Goal: Task Accomplishment & Management: Use online tool/utility

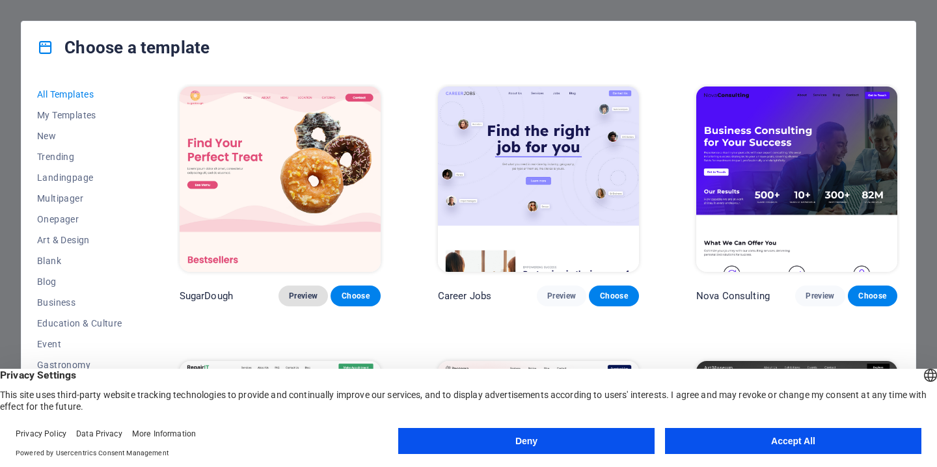
click at [310, 301] on button "Preview" at bounding box center [303, 296] width 49 height 21
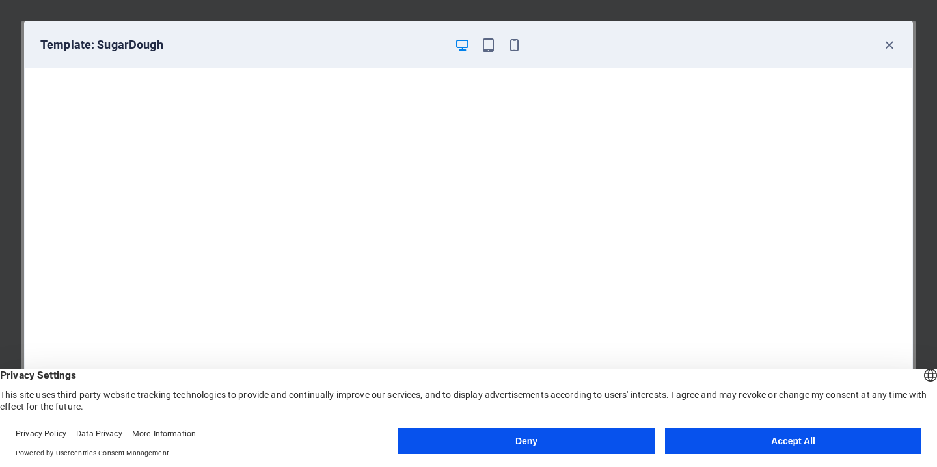
click at [755, 430] on button "Accept All" at bounding box center [793, 441] width 256 height 26
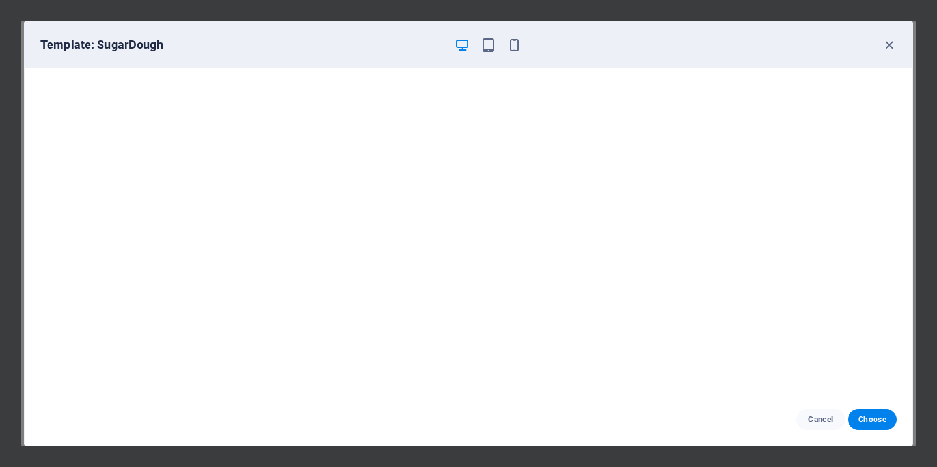
scroll to position [3, 0]
click at [880, 48] on div "Template: SugarDough" at bounding box center [460, 45] width 841 height 16
click at [886, 46] on icon "button" at bounding box center [889, 45] width 15 height 15
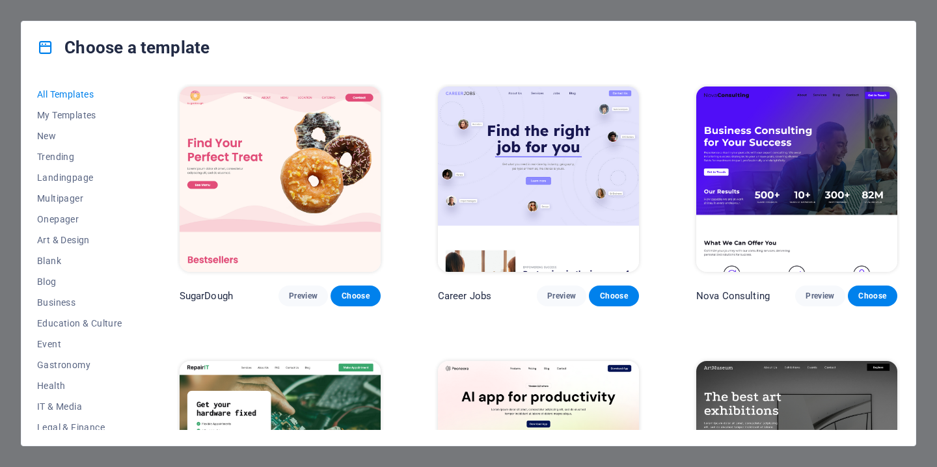
scroll to position [180, 0]
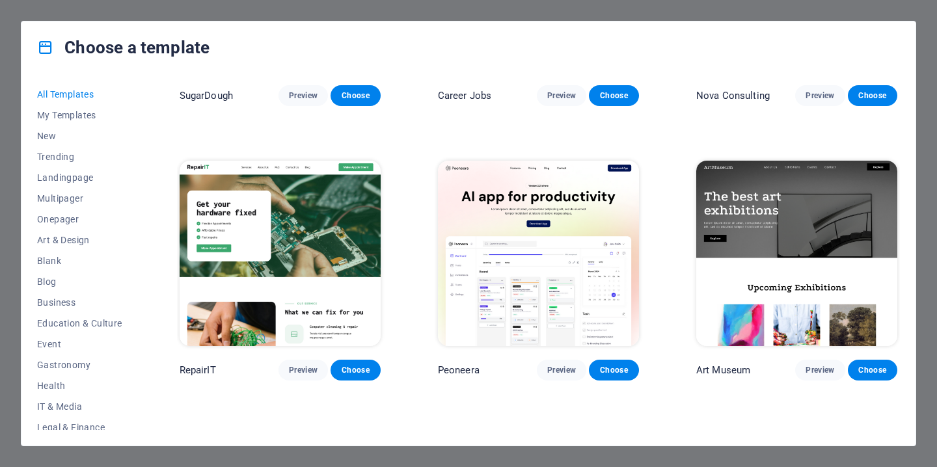
scroll to position [0, 0]
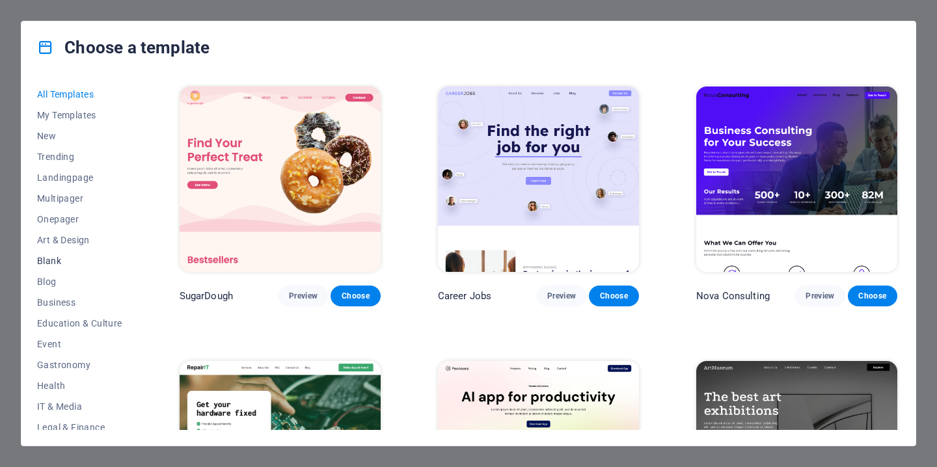
click at [48, 264] on span "Blank" at bounding box center [79, 261] width 85 height 10
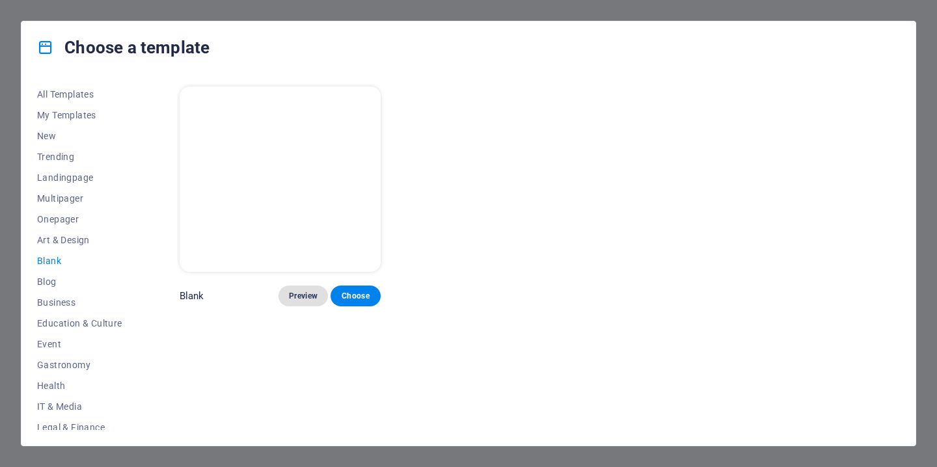
click at [312, 291] on span "Preview" at bounding box center [303, 296] width 29 height 10
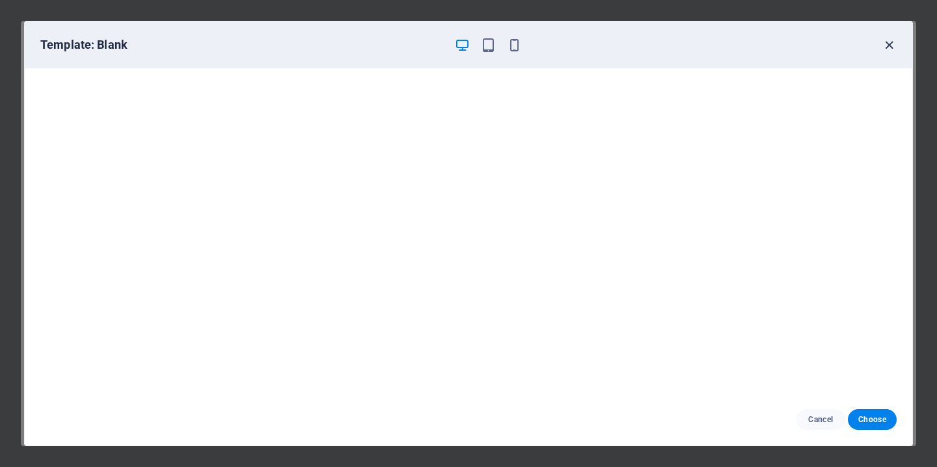
click at [887, 50] on icon "button" at bounding box center [889, 45] width 15 height 15
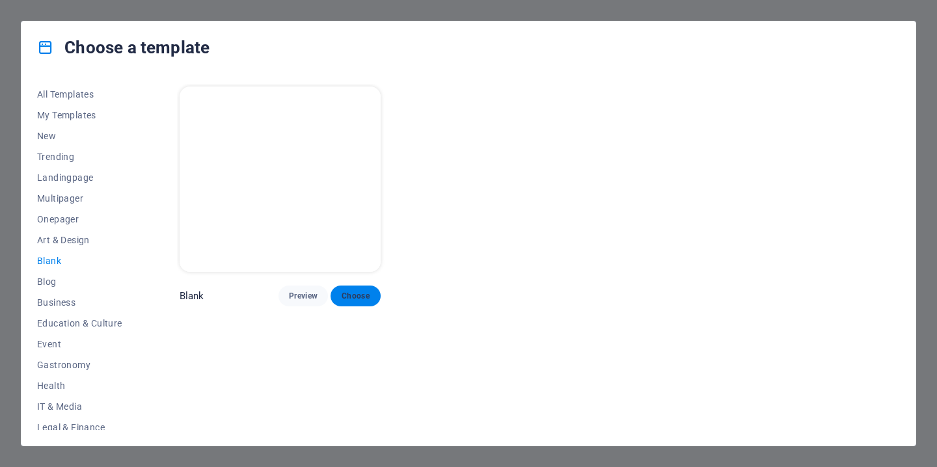
click at [355, 121] on div "Blank Preview Choose" at bounding box center [280, 195] width 206 height 223
click at [63, 284] on span "Blog" at bounding box center [79, 282] width 85 height 10
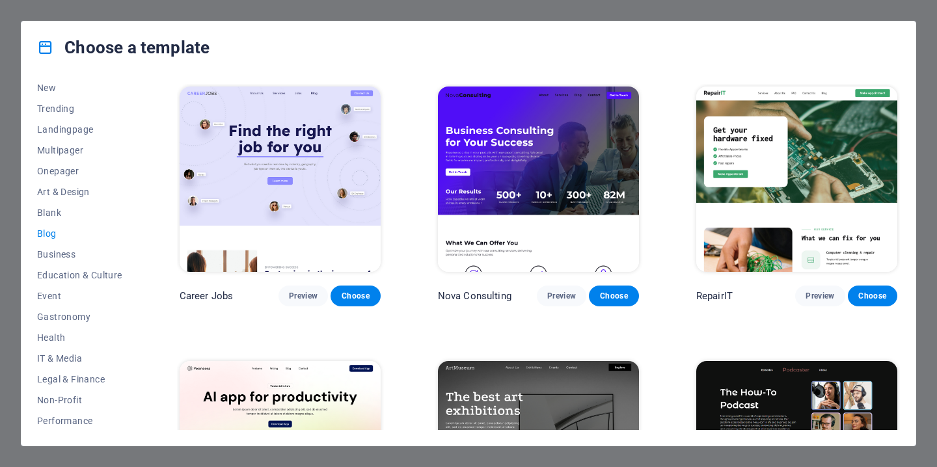
scroll to position [49, 0]
click at [70, 236] on span "Blog" at bounding box center [79, 233] width 85 height 10
click at [68, 249] on span "Business" at bounding box center [79, 254] width 85 height 10
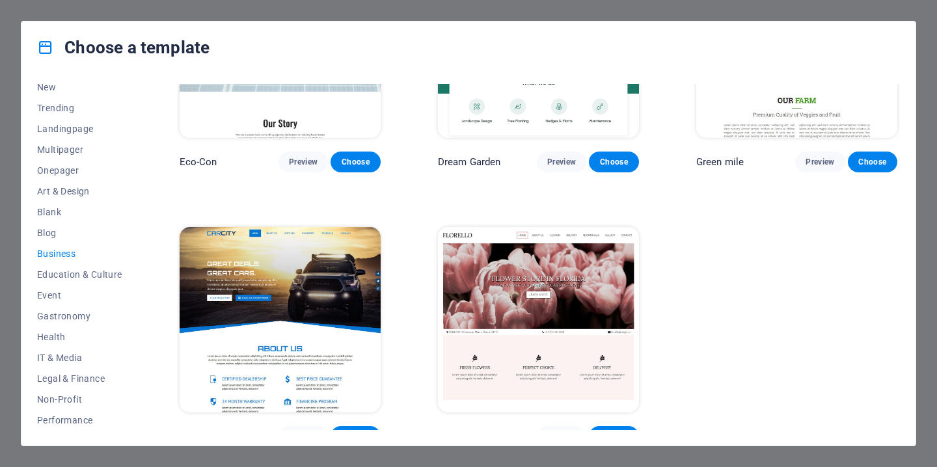
scroll to position [0, 0]
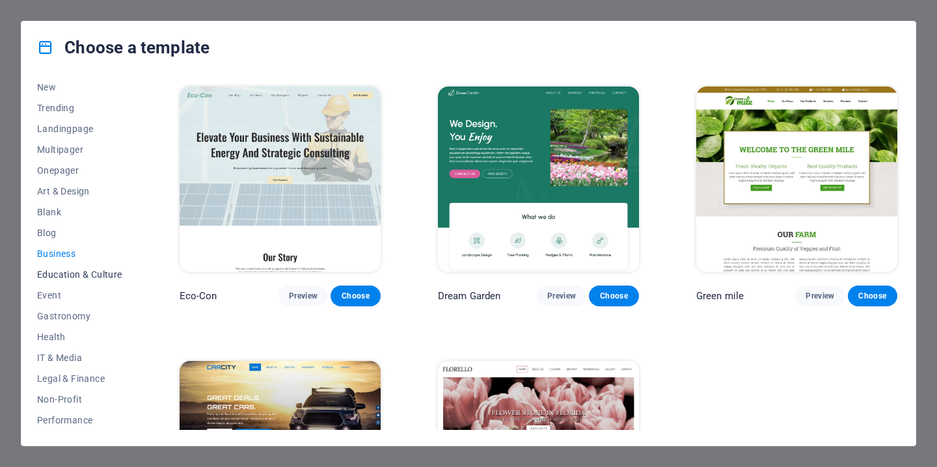
click at [54, 279] on span "Education & Culture" at bounding box center [79, 275] width 85 height 10
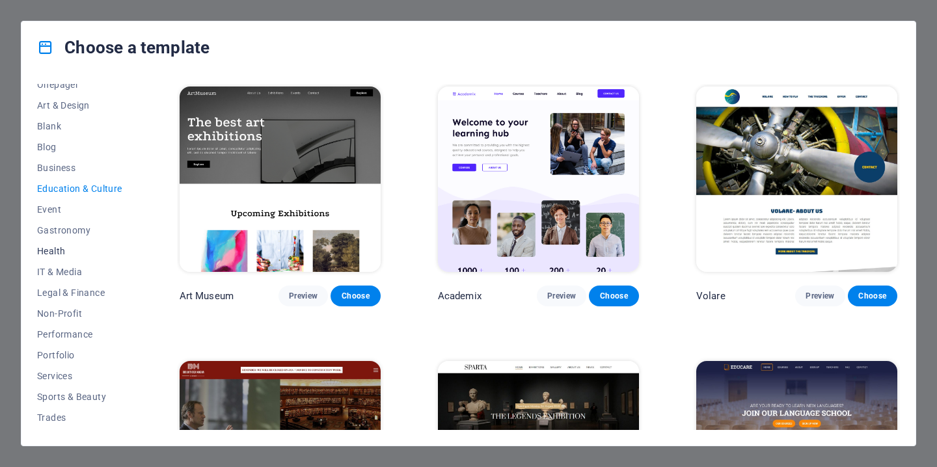
scroll to position [171, 0]
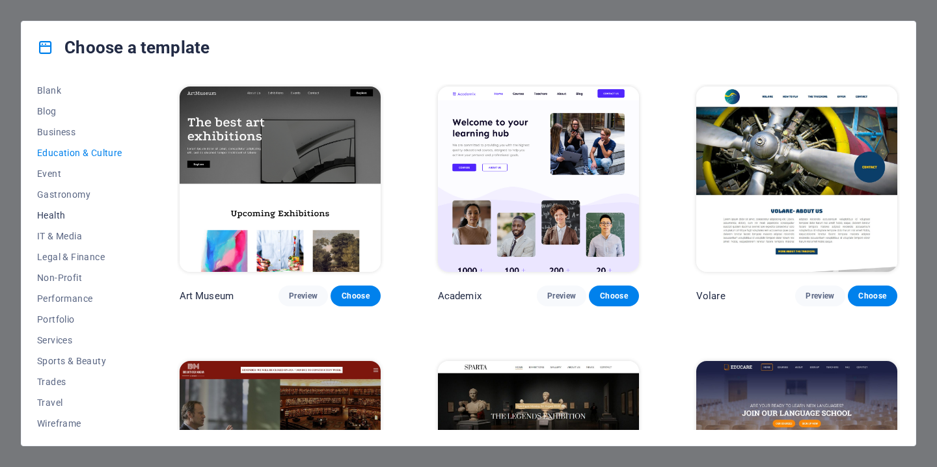
click at [68, 271] on button "Non-Profit" at bounding box center [79, 278] width 85 height 21
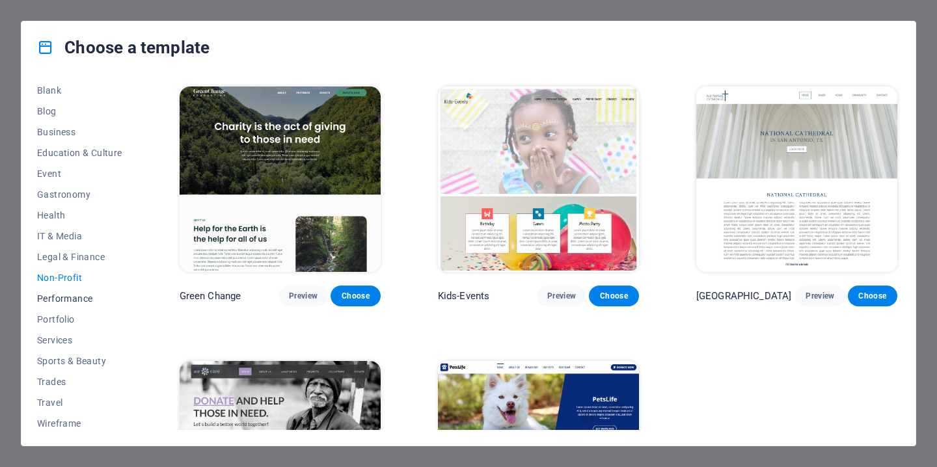
click at [77, 296] on span "Performance" at bounding box center [79, 299] width 85 height 10
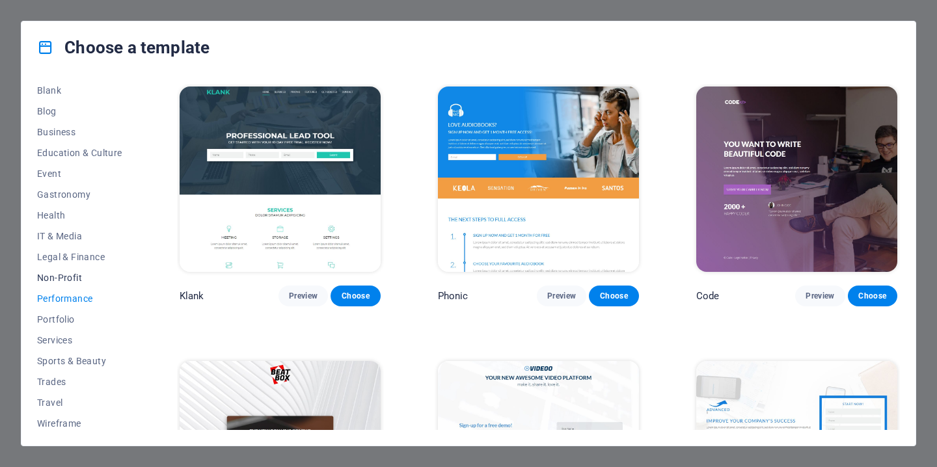
click at [63, 282] on span "Non-Profit" at bounding box center [79, 278] width 85 height 10
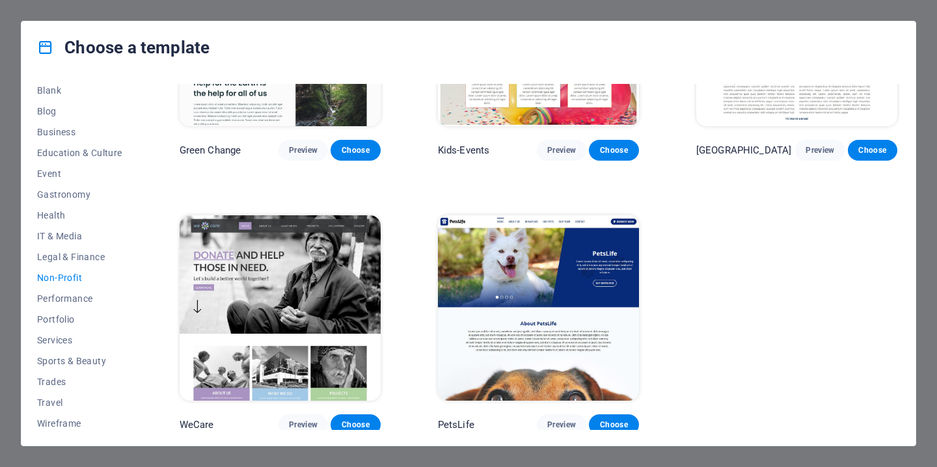
scroll to position [146, 0]
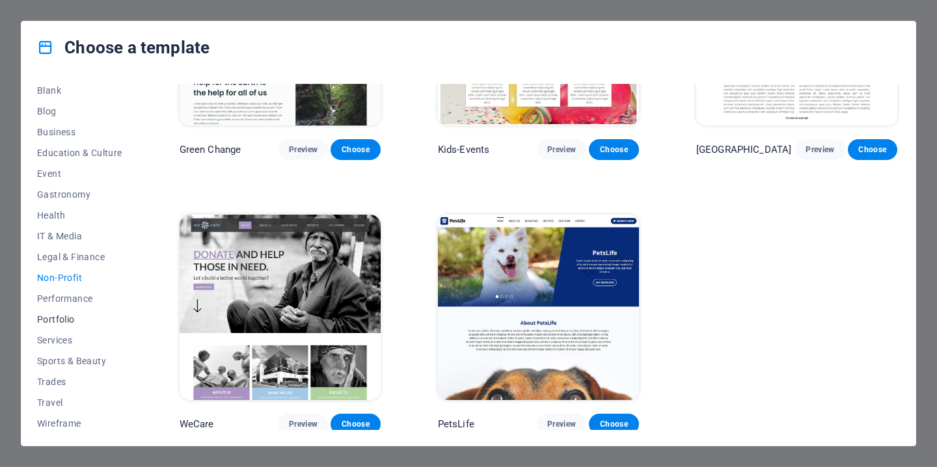
click at [72, 309] on button "Portfolio" at bounding box center [79, 319] width 85 height 21
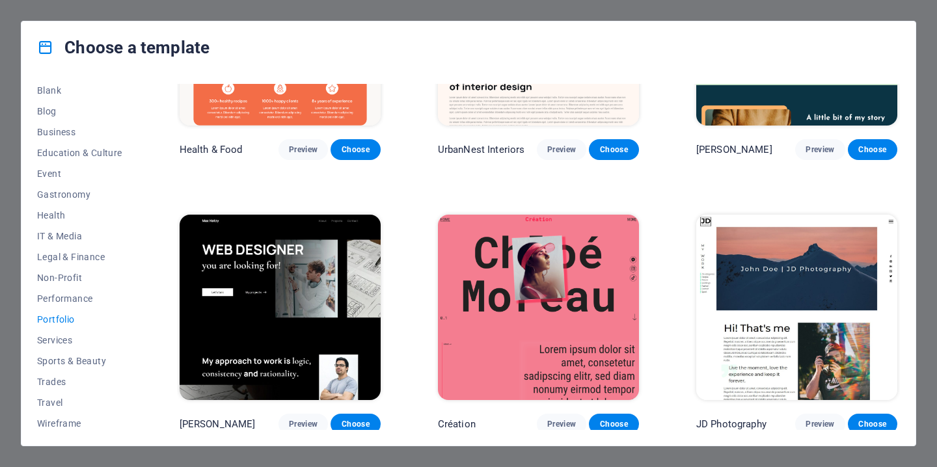
scroll to position [0, 0]
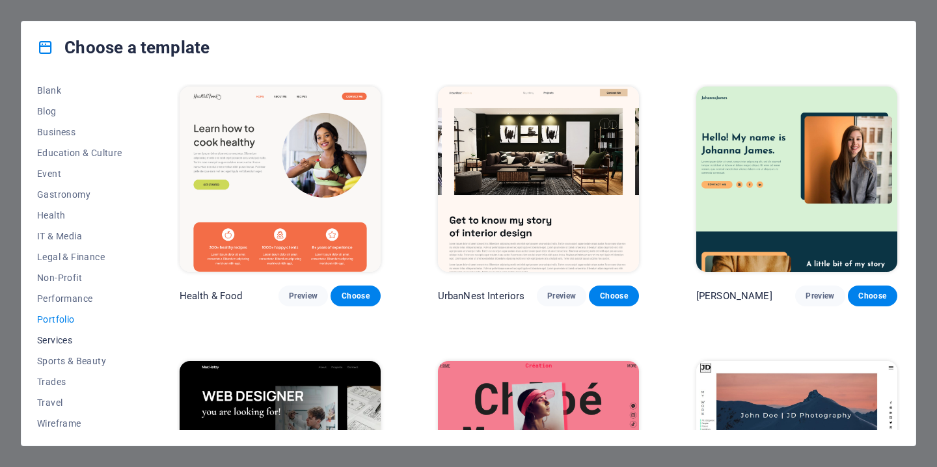
click at [64, 340] on span "Services" at bounding box center [79, 340] width 85 height 10
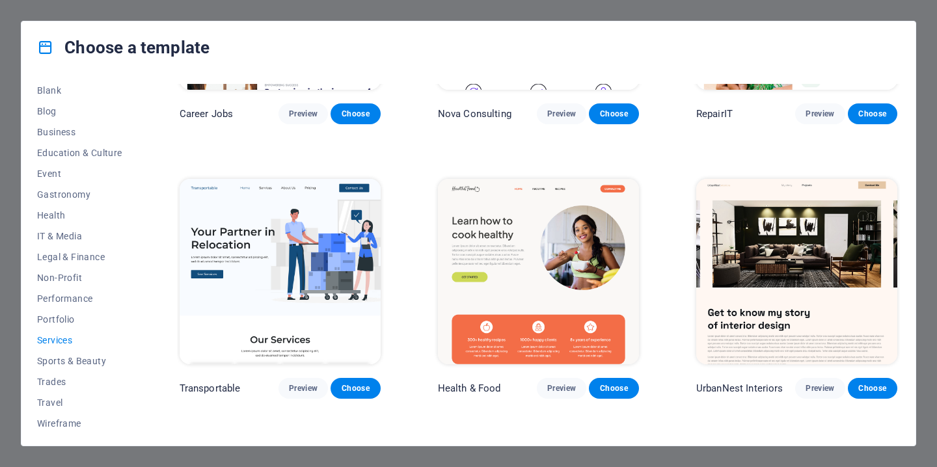
scroll to position [174, 0]
click at [65, 353] on span "Sports & Beauty" at bounding box center [79, 357] width 85 height 10
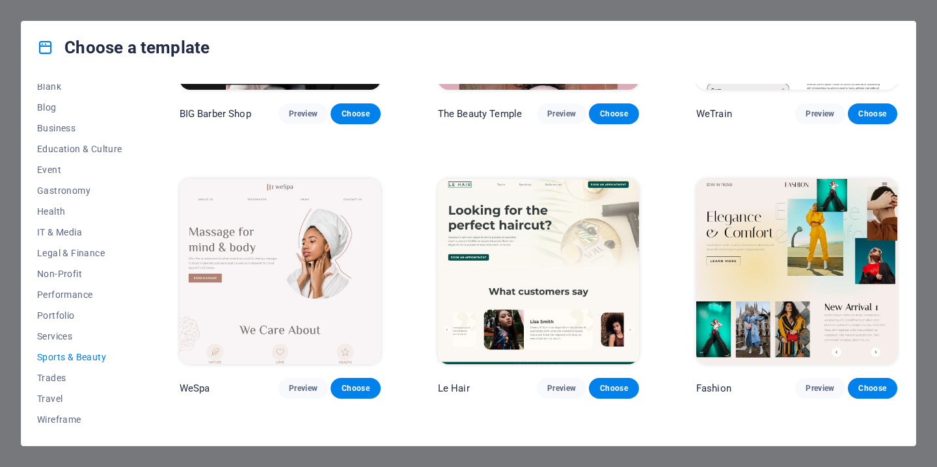
scroll to position [182, 0]
click at [51, 379] on span "Trades" at bounding box center [79, 378] width 85 height 10
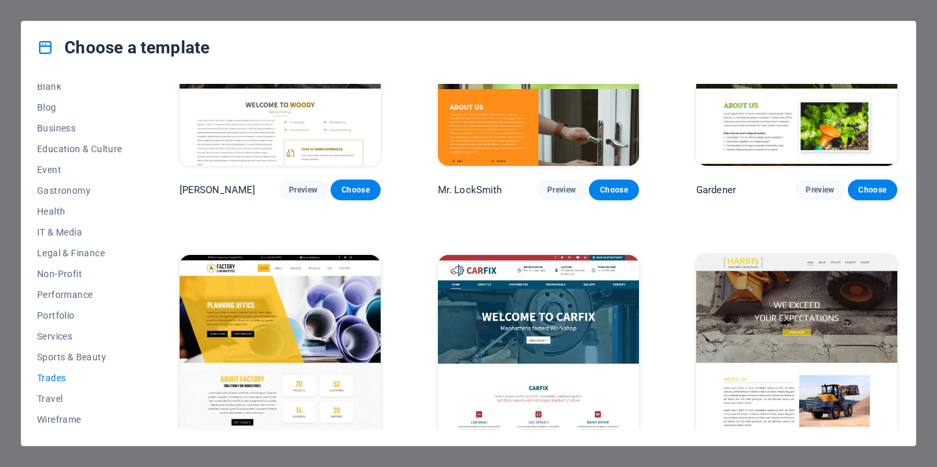
scroll to position [420, 0]
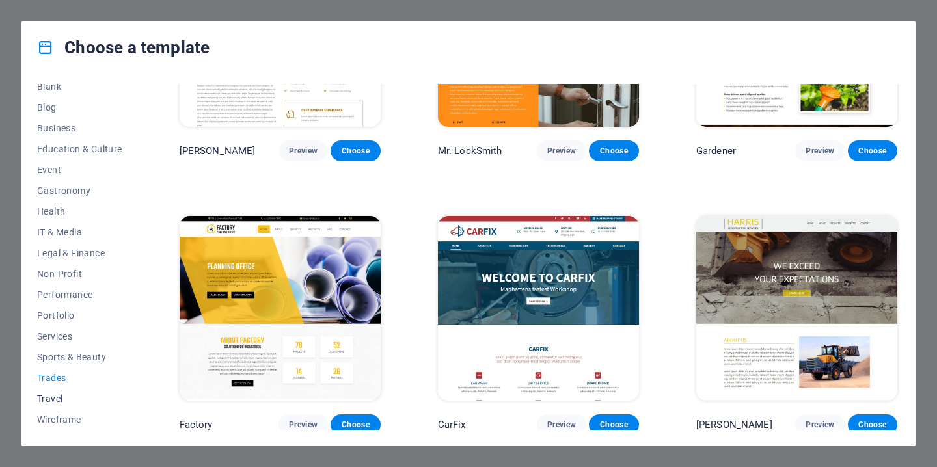
click at [55, 403] on span "Travel" at bounding box center [79, 399] width 85 height 10
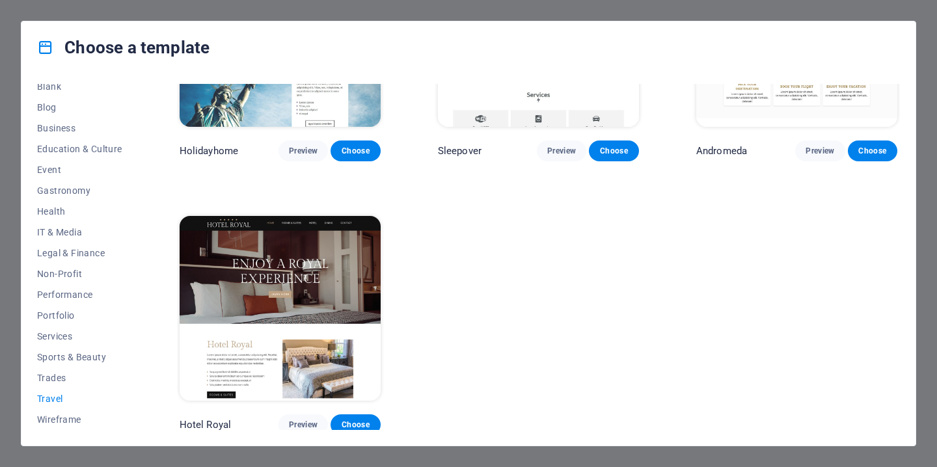
scroll to position [0, 0]
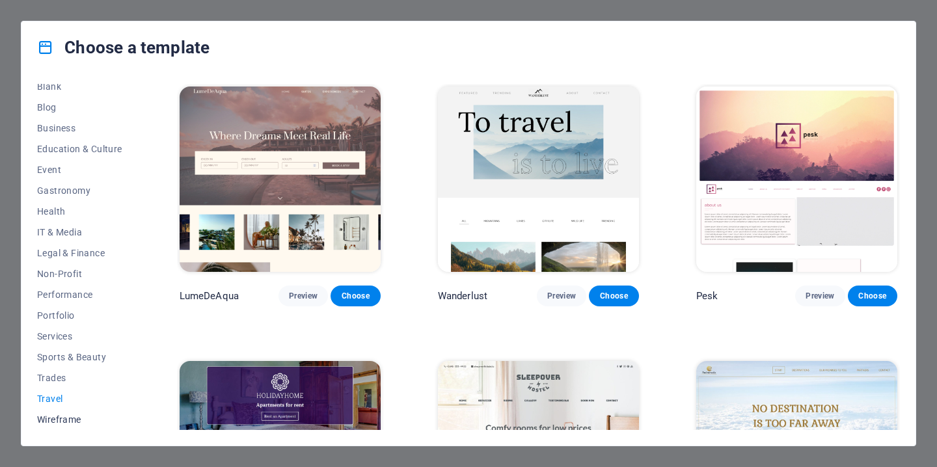
click at [62, 419] on span "Wireframe" at bounding box center [79, 420] width 85 height 10
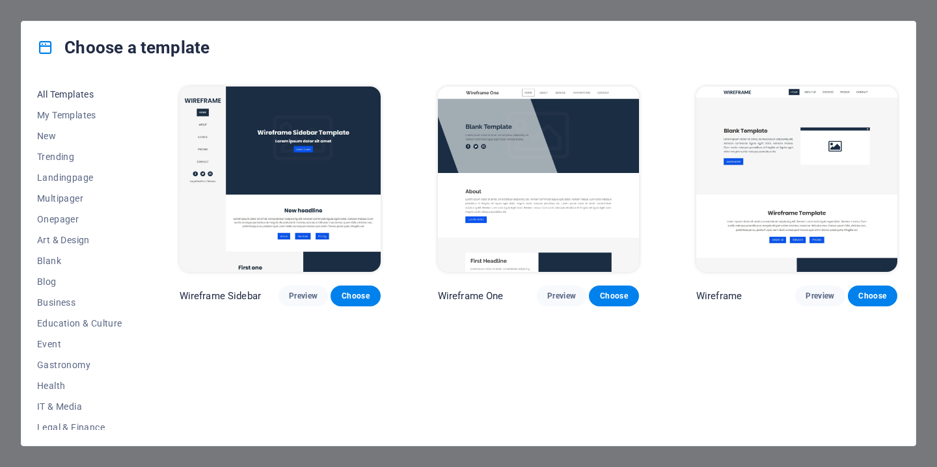
click at [44, 102] on button "All Templates" at bounding box center [79, 94] width 85 height 21
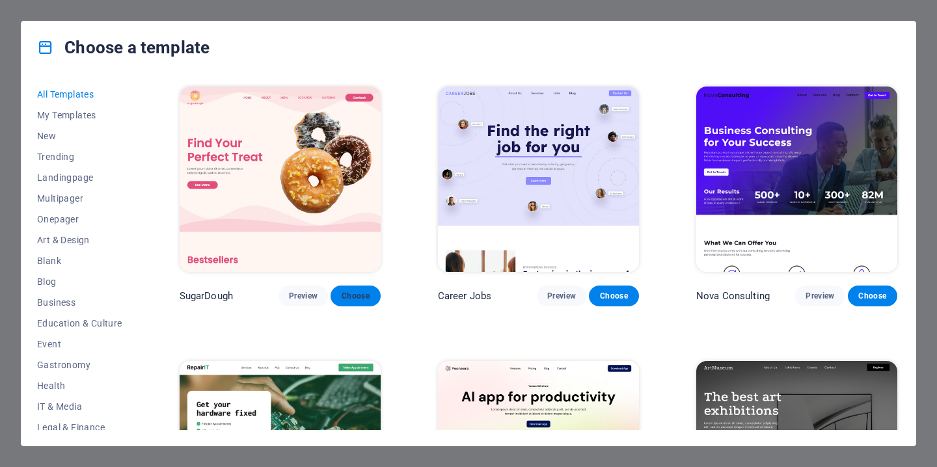
click at [362, 294] on span "Choose" at bounding box center [355, 296] width 29 height 10
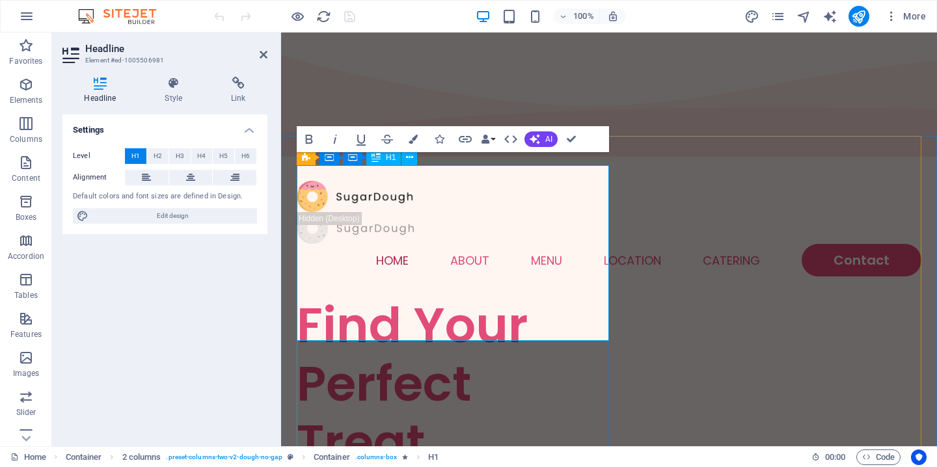
click at [380, 302] on h1 "Find Your Perfect Treat" at bounding box center [453, 384] width 312 height 176
click at [419, 309] on h1 "Find Your Perfect Treat" at bounding box center [453, 384] width 312 height 176
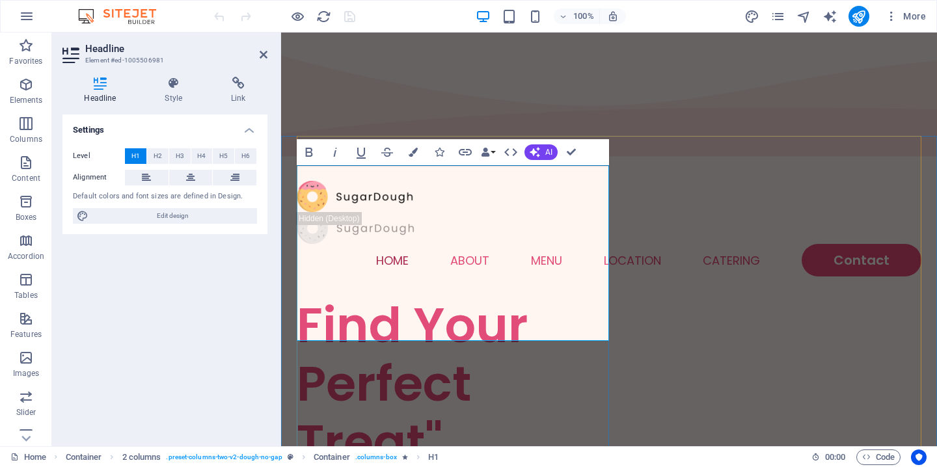
click at [311, 312] on h1 "Find Your Perfect Treat"" at bounding box center [453, 384] width 312 height 176
click at [305, 311] on h1 "Find Your Perfect Treat"" at bounding box center [453, 384] width 312 height 176
click at [306, 306] on h1 "Find Your Perfect Treat"" at bounding box center [453, 384] width 312 height 176
click at [275, 311] on div "Headline Style Link Settings Level H1 H2 H3 H4 H5 H6 Alignment Default colors a…" at bounding box center [165, 256] width 226 height 380
click at [749, 244] on nav "Home About Menu Location Catering Contact" at bounding box center [609, 260] width 625 height 33
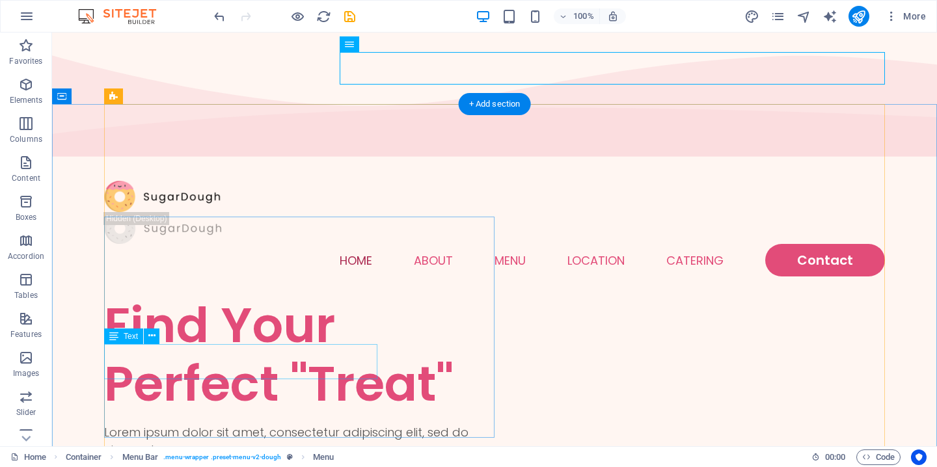
click at [191, 424] on div "Lorem ipsum dolor sit amet, consectetur adipiscing elit, sed do eiusmod." at bounding box center [299, 441] width 391 height 35
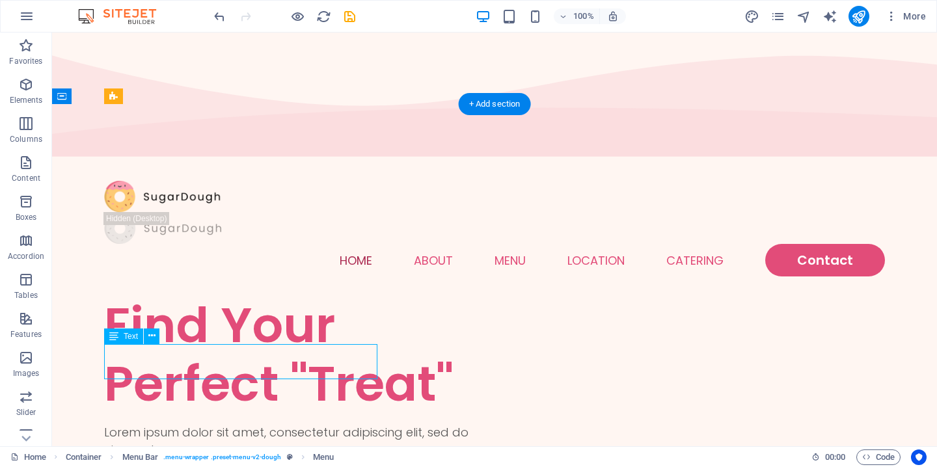
click at [191, 424] on div "Lorem ipsum dolor sit amet, consectetur adipiscing elit, sed do eiusmod." at bounding box center [299, 441] width 391 height 35
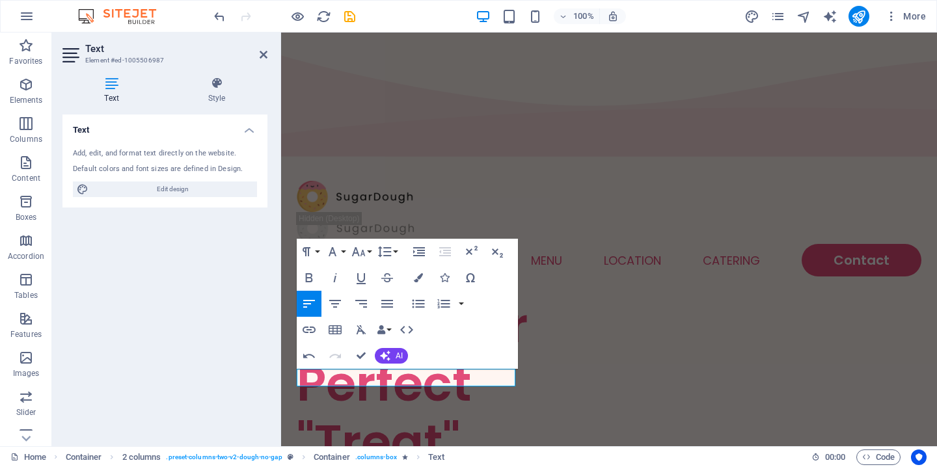
click at [245, 376] on div "Text Add, edit, and format text directly on the website. Default colors and fon…" at bounding box center [164, 276] width 205 height 322
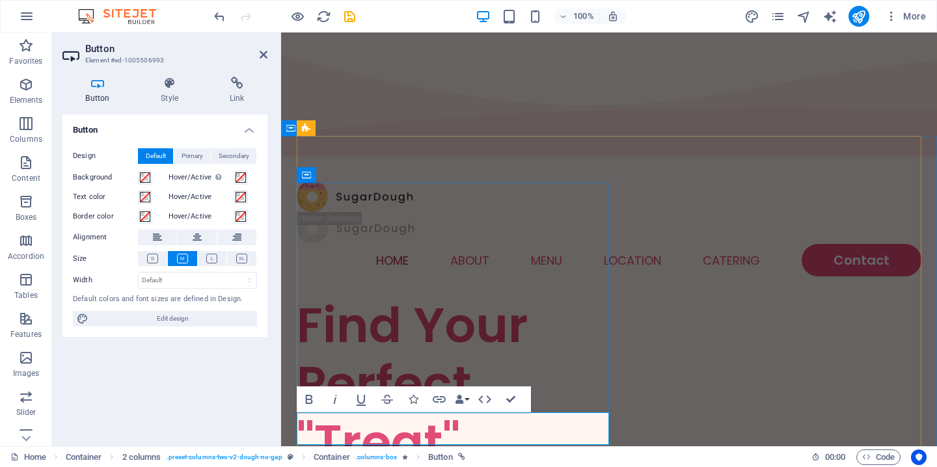
click at [238, 409] on div "Button Design Default Primary Secondary Background Hover/Active Switch to previ…" at bounding box center [164, 276] width 205 height 322
click at [212, 395] on div "Button Design Default Primary Secondary Background Hover/Active Switch to previ…" at bounding box center [164, 276] width 205 height 322
click at [362, 296] on div "Find Your Perfect "Treat"" at bounding box center [453, 384] width 312 height 176
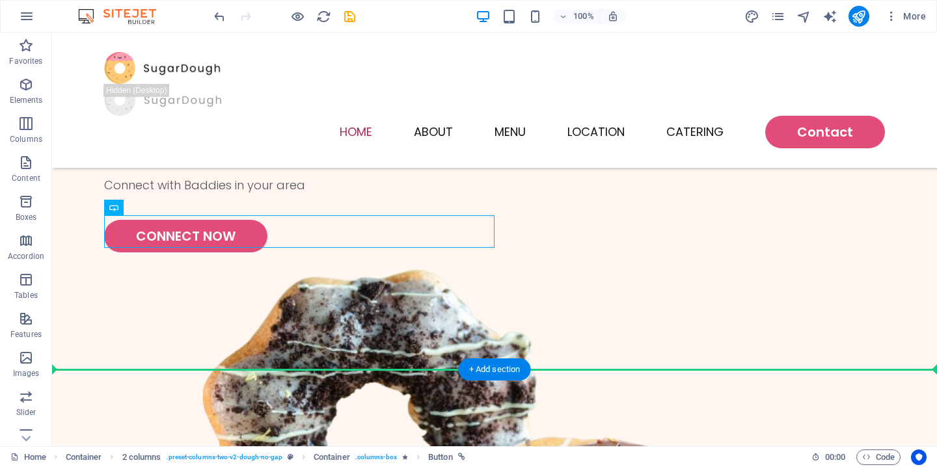
scroll to position [113, 0]
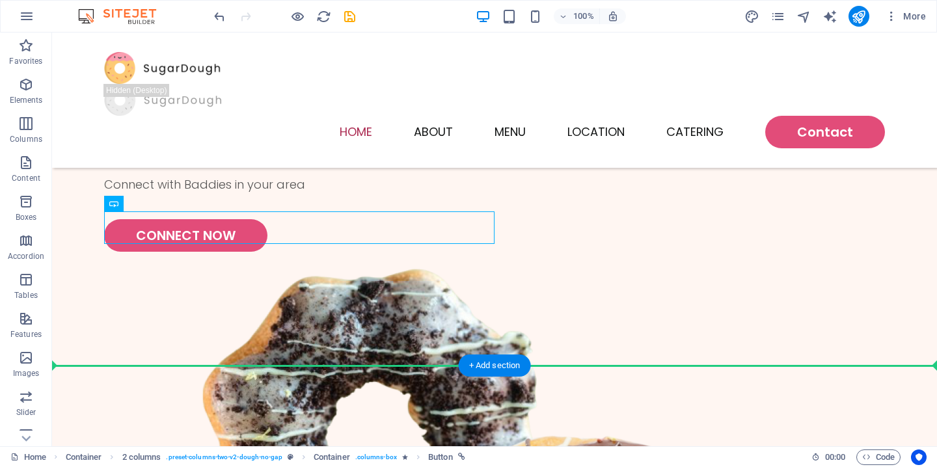
drag, startPoint x: 187, startPoint y: 416, endPoint x: 187, endPoint y: 382, distance: 33.9
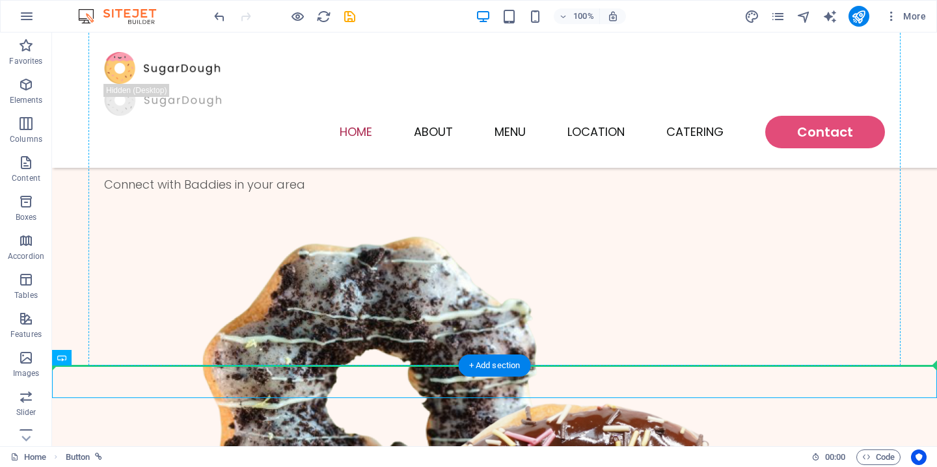
drag, startPoint x: 166, startPoint y: 378, endPoint x: 216, endPoint y: 232, distance: 154.2
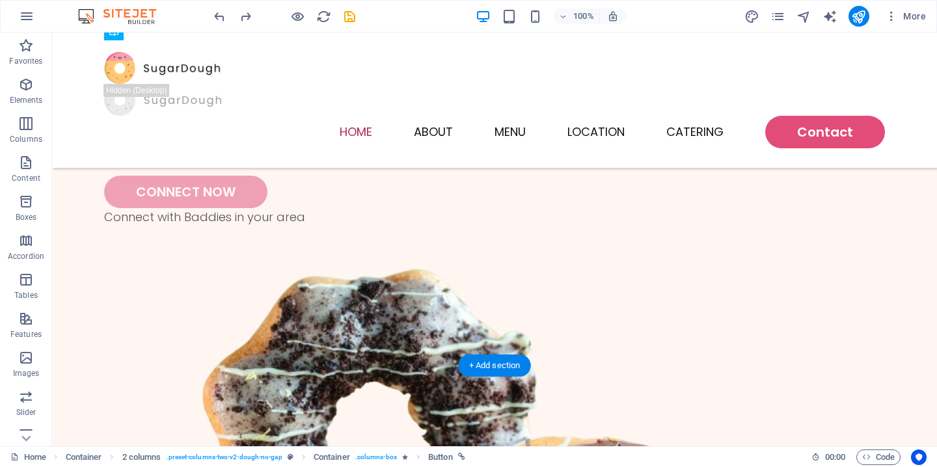
drag, startPoint x: 207, startPoint y: 232, endPoint x: 208, endPoint y: 174, distance: 57.9
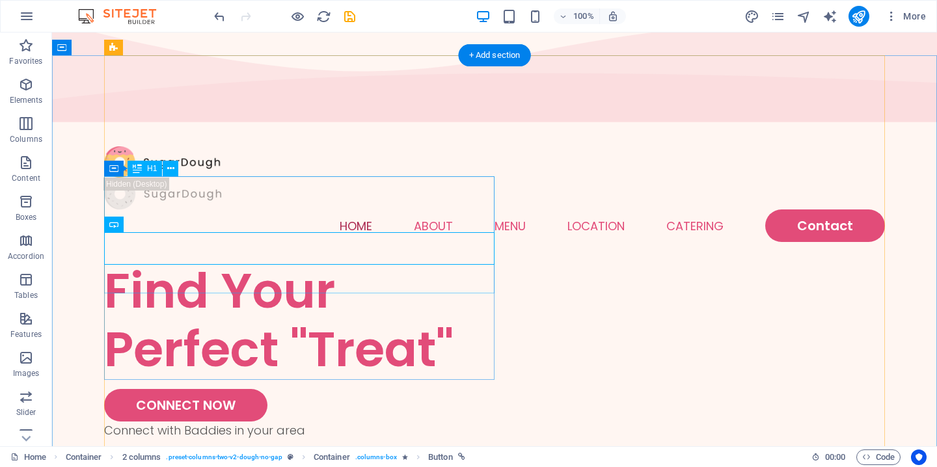
scroll to position [0, 0]
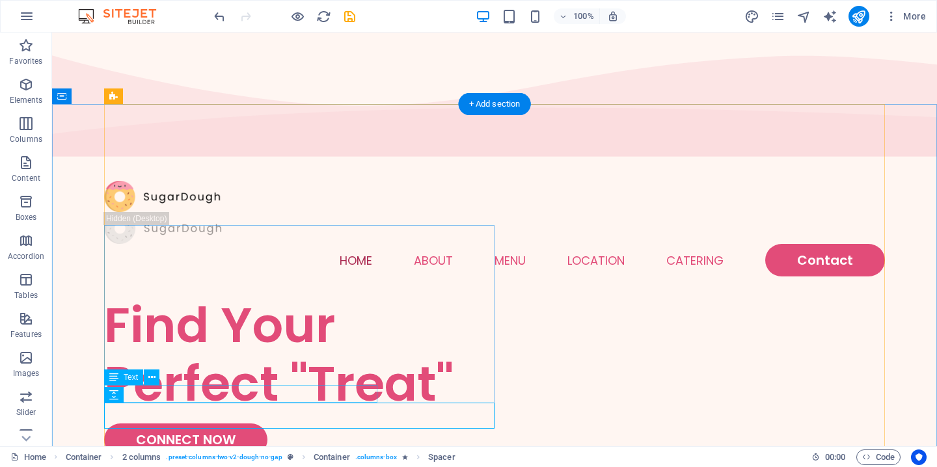
click at [223, 456] on div "Connect with Baddies in your area" at bounding box center [299, 465] width 391 height 18
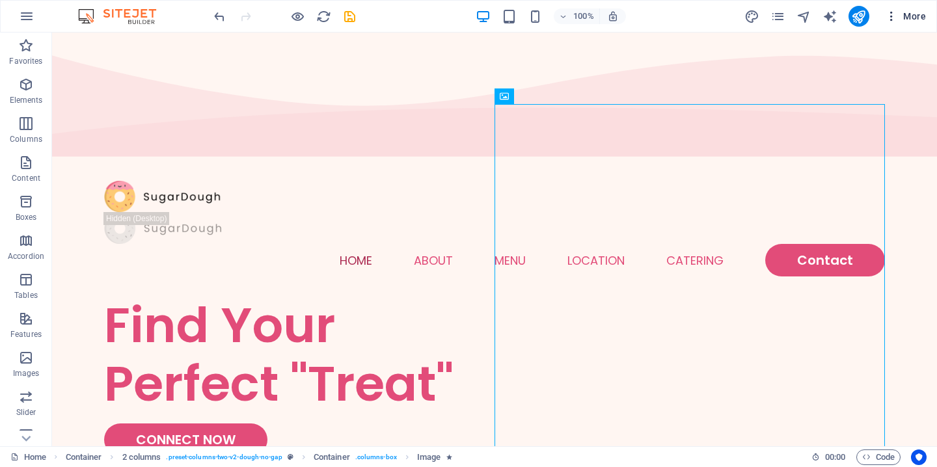
click at [915, 16] on span "More" at bounding box center [905, 16] width 41 height 13
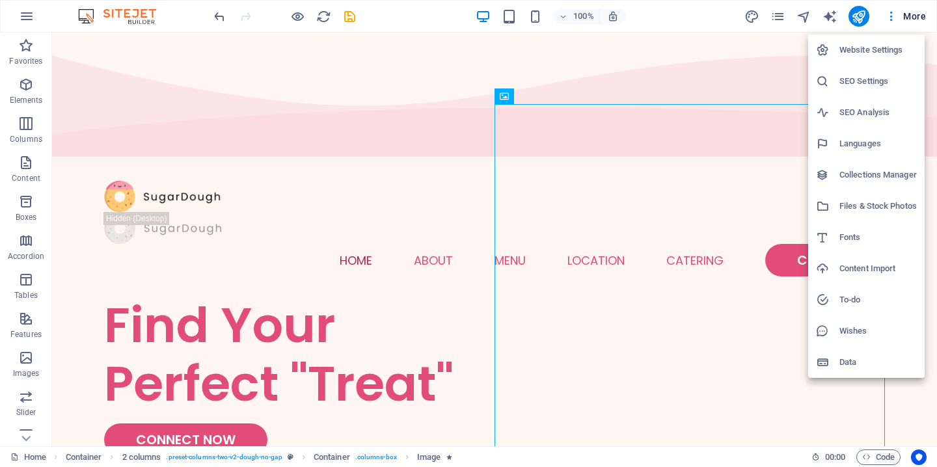
click at [715, 227] on div at bounding box center [468, 233] width 937 height 467
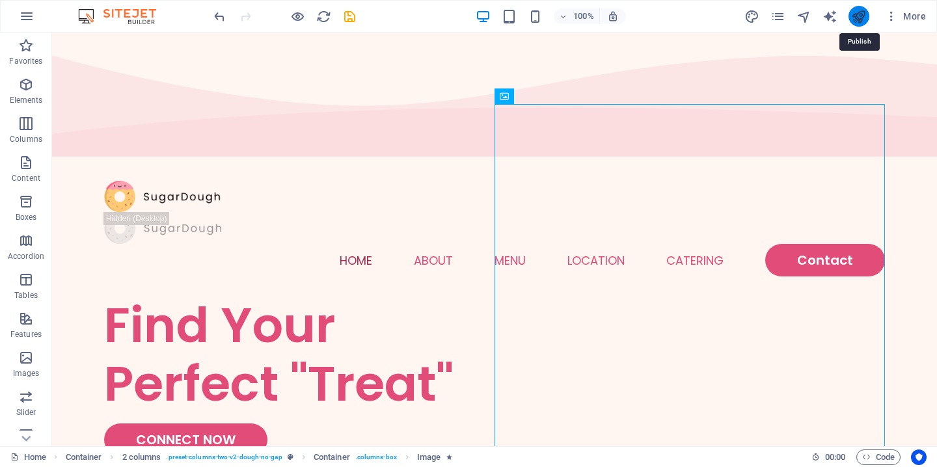
click at [863, 16] on icon "publish" at bounding box center [859, 16] width 15 height 15
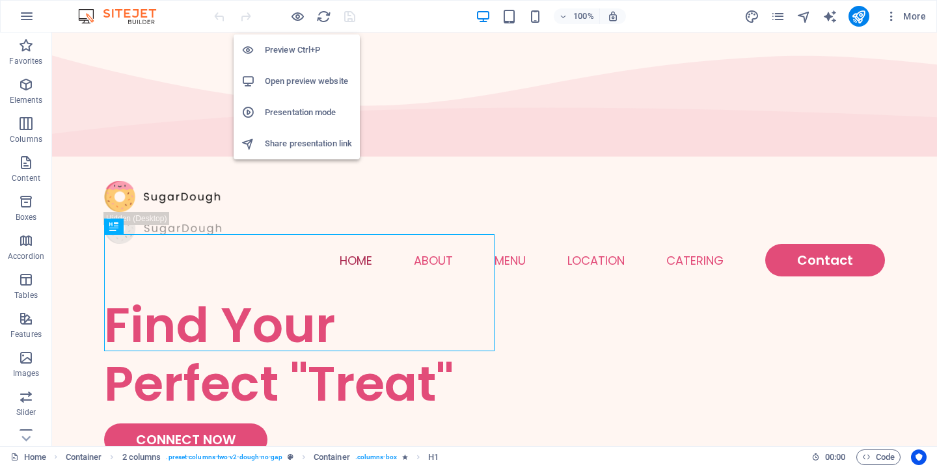
click at [324, 76] on h6 "Open preview website" at bounding box center [308, 82] width 87 height 16
